Goal: Task Accomplishment & Management: Manage account settings

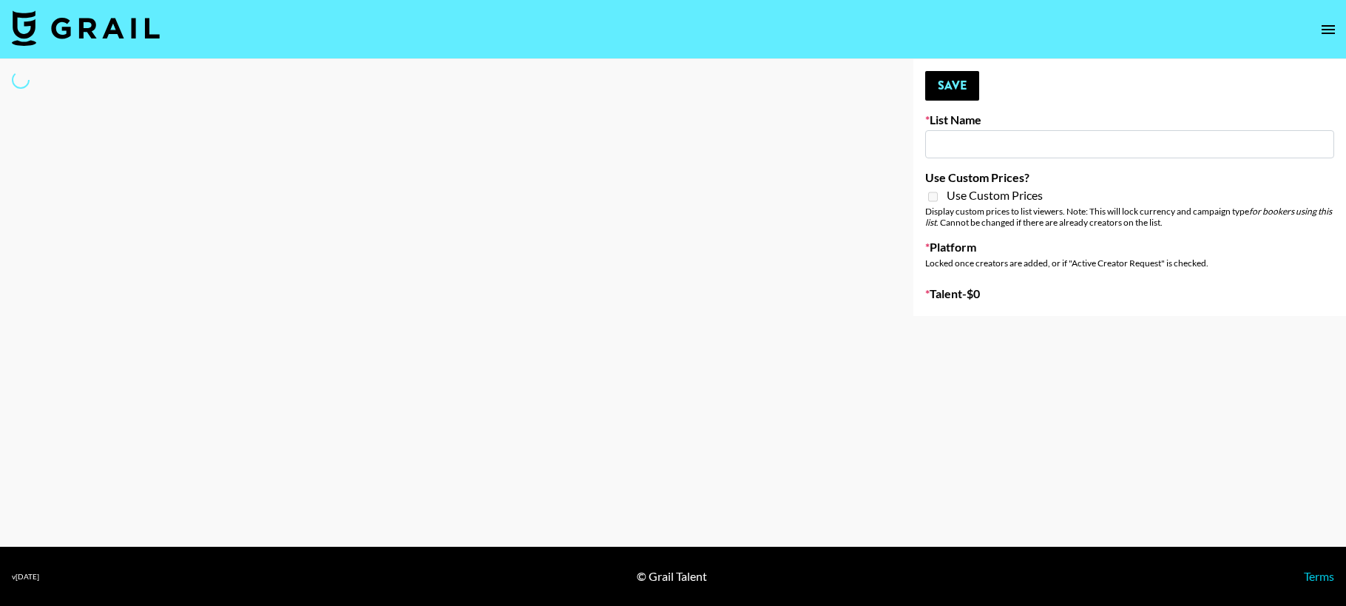
type input "[PERSON_NAME]"
select select "Song"
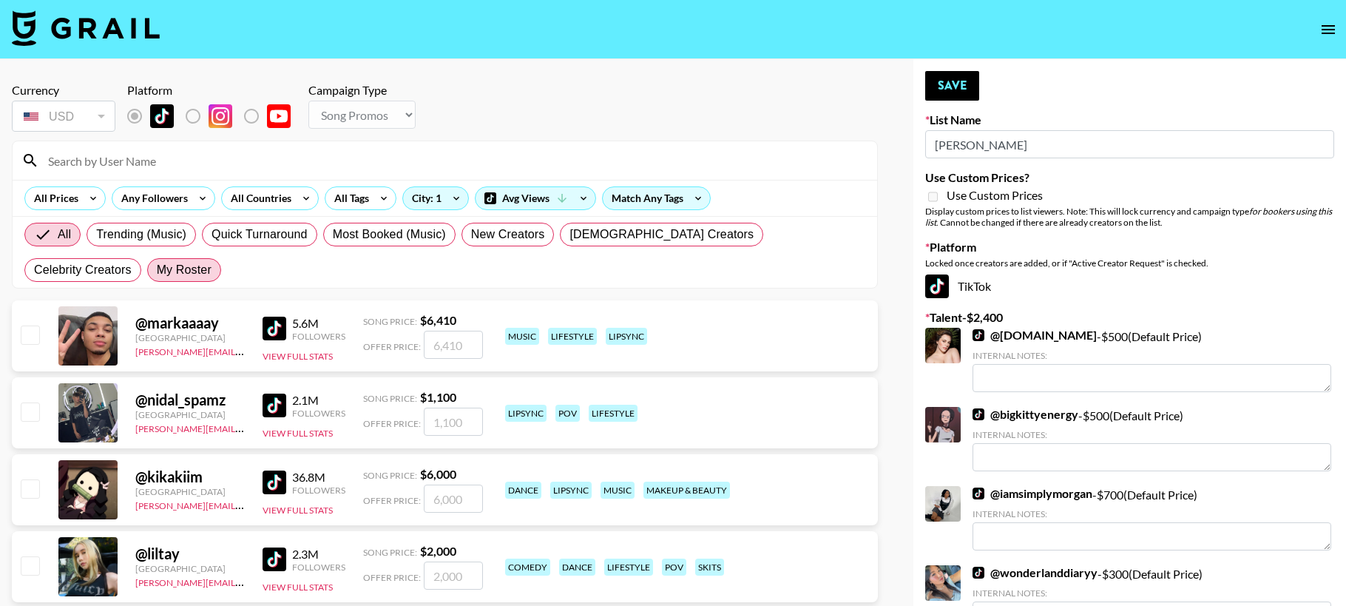
click at [157, 269] on span "My Roster" at bounding box center [184, 270] width 55 height 18
click at [157, 270] on input "My Roster" at bounding box center [157, 270] width 0 height 0
radio input "true"
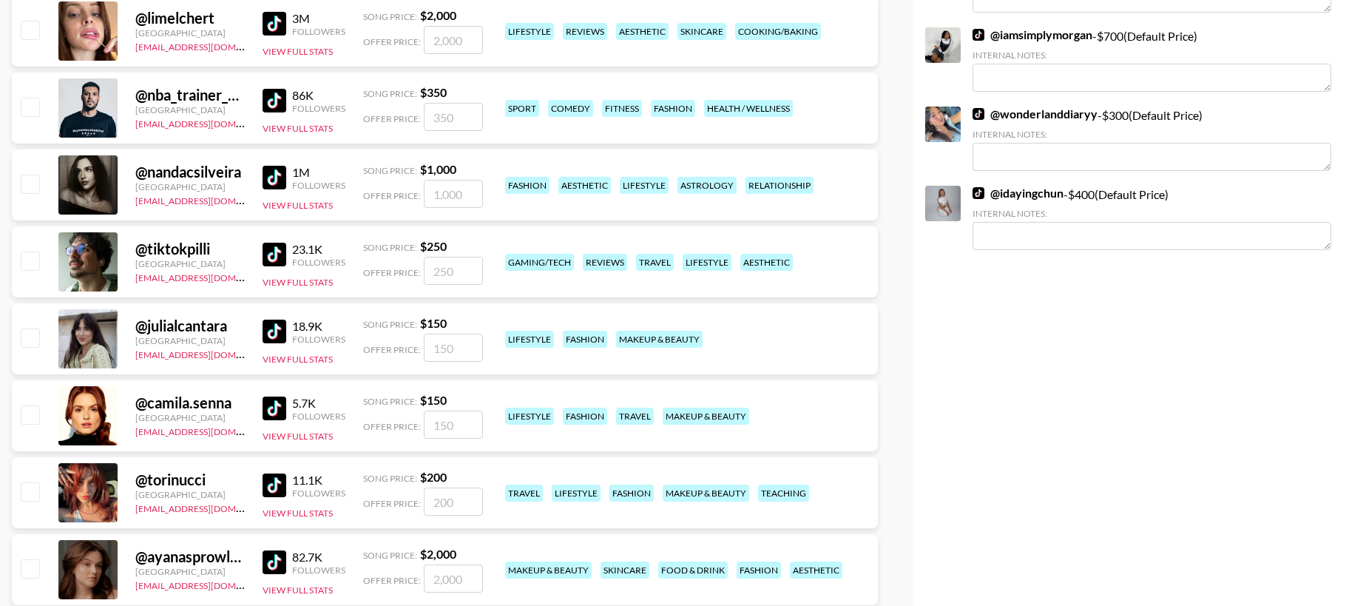
scroll to position [687, 0]
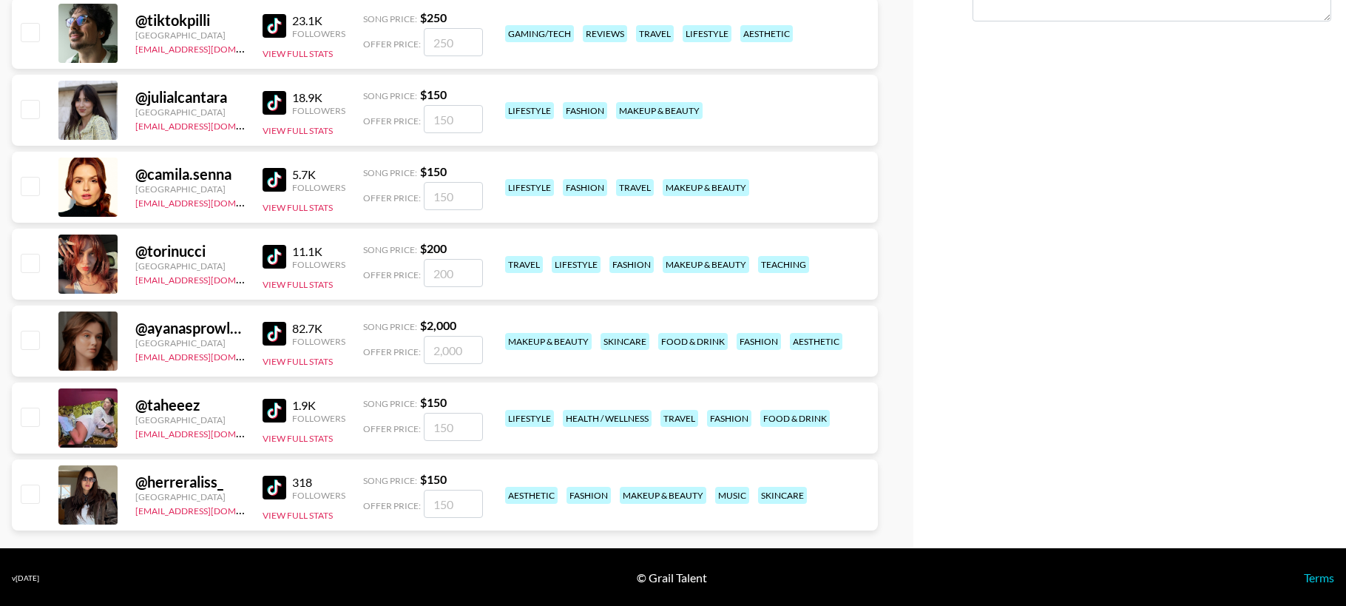
click at [33, 414] on input "checkbox" at bounding box center [30, 416] width 18 height 18
checkbox input "true"
type input "150"
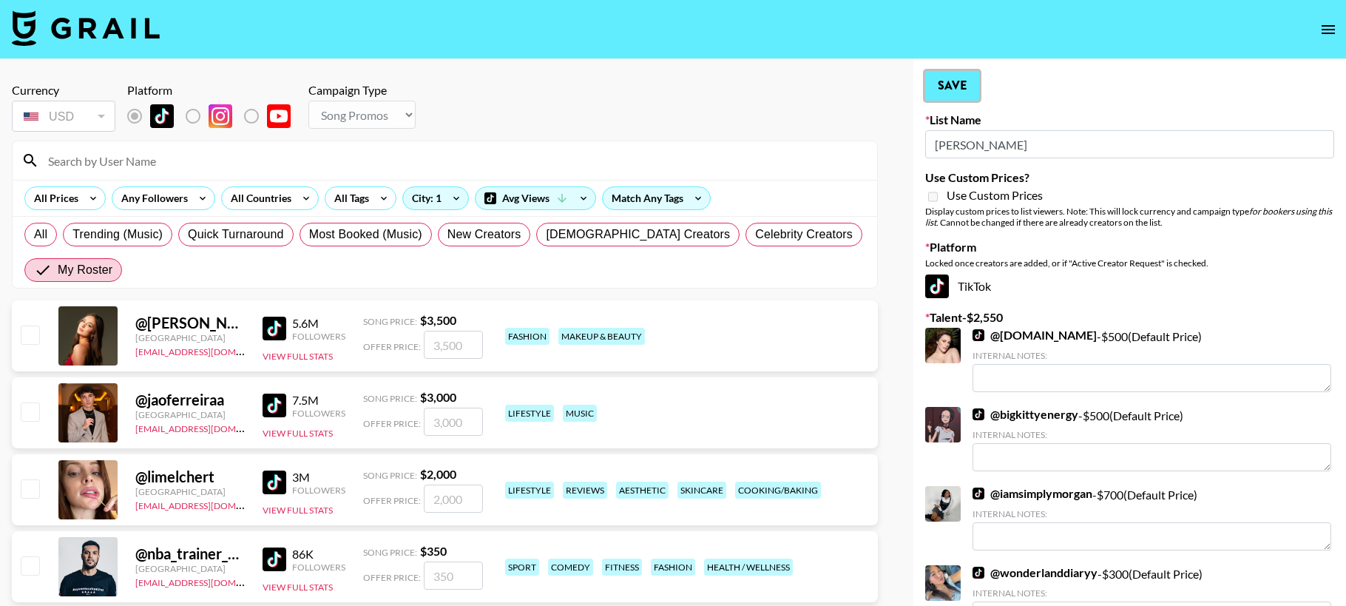
click at [939, 89] on button "Save" at bounding box center [952, 86] width 54 height 30
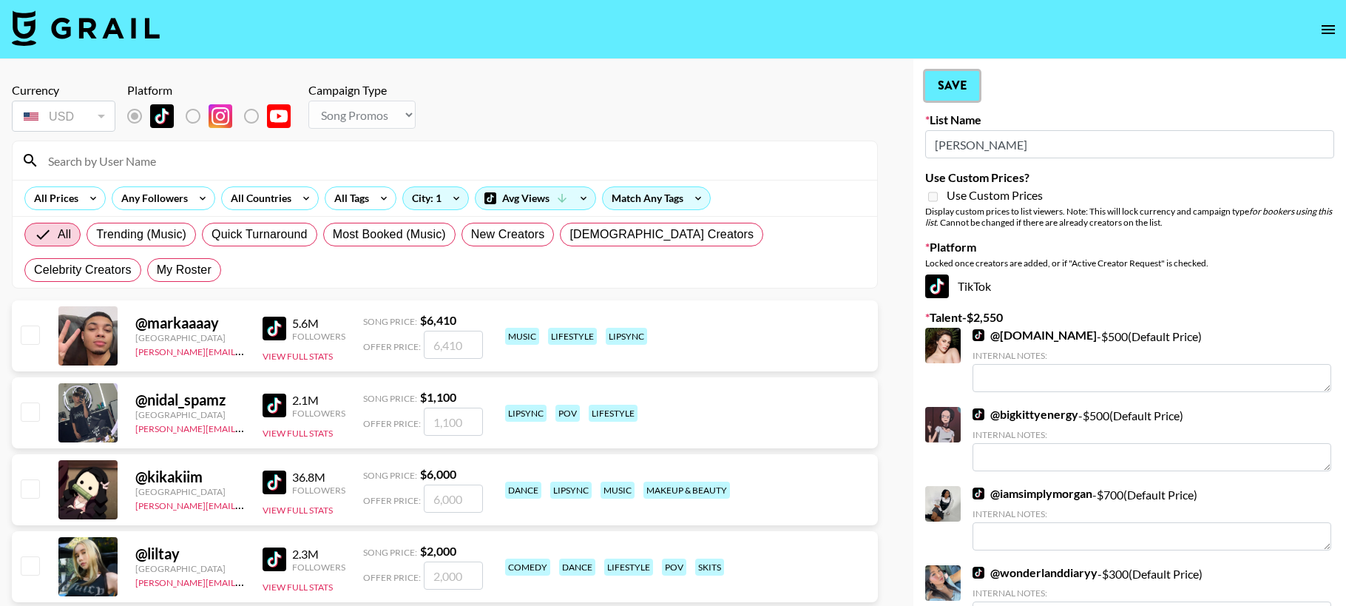
radio input "true"
